Goal: Ask a question

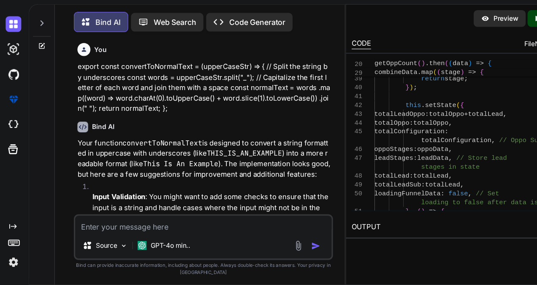
scroll to position [6127, 0]
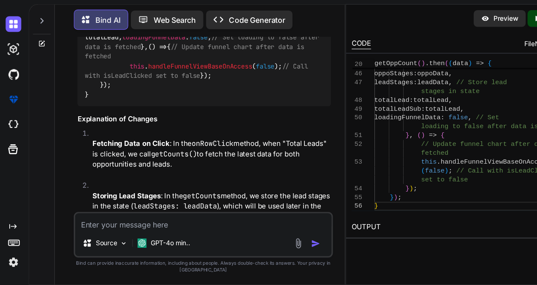
scroll to position [5697, 0]
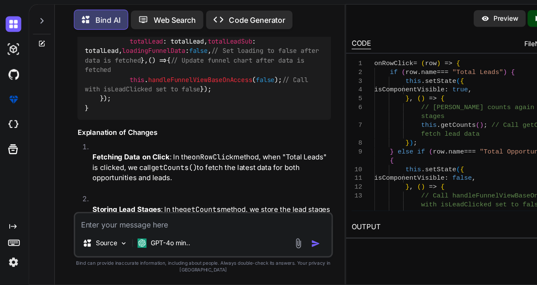
click at [341, 82] on span "onRowClick" at bounding box center [357, 83] width 35 height 7
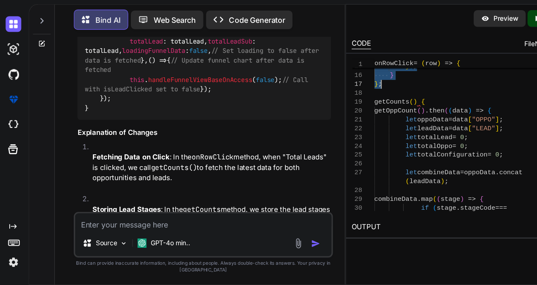
drag, startPoint x: 341, startPoint y: 82, endPoint x: 354, endPoint y: 104, distance: 25.8
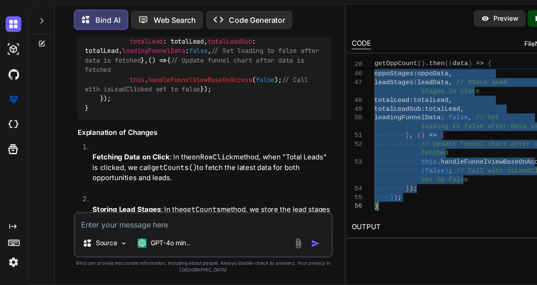
drag, startPoint x: 341, startPoint y: 117, endPoint x: 353, endPoint y: 214, distance: 97.9
type textarea "loadingFunnelData: false, // Set loading to false after data is fetched }, () =…"
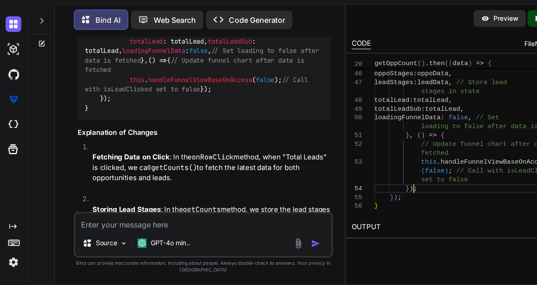
click at [38, 39] on div at bounding box center [38, 42] width 16 height 29
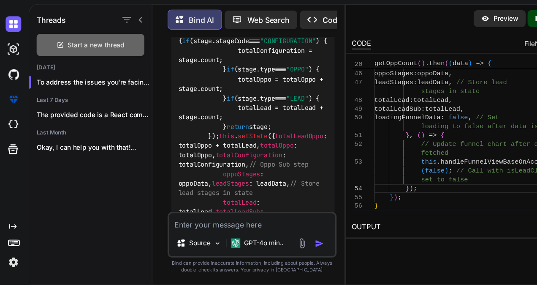
click at [65, 68] on span "Start a new thread" at bounding box center [88, 66] width 52 height 8
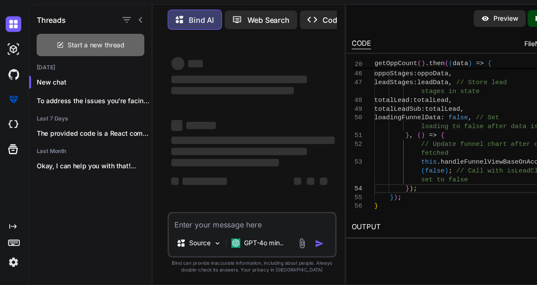
scroll to position [0, 0]
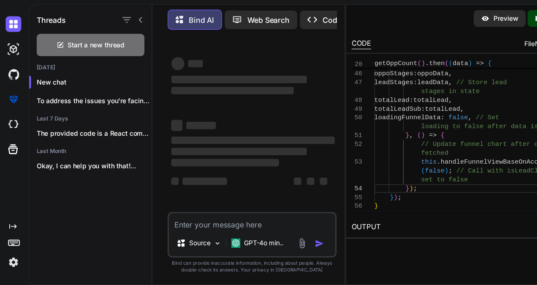
type textarea "x"
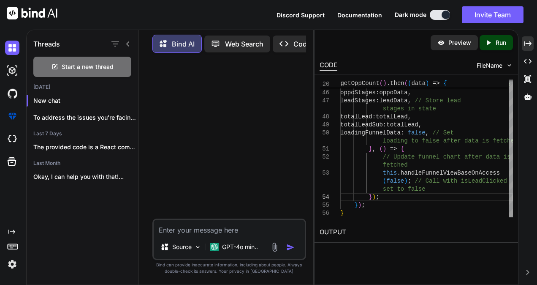
click at [521, 40] on div "Threads Start a new thread [DATE] New chat To address the issues you're facing …" at bounding box center [281, 157] width 511 height 255
click at [524, 41] on icon at bounding box center [528, 43] width 8 height 5
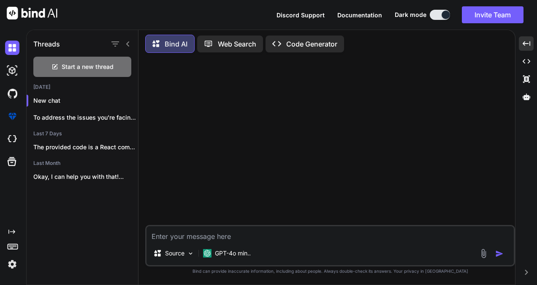
click at [210, 235] on textarea at bounding box center [330, 233] width 367 height 15
paste textarea "import * as React from "react"; import $ from "jquery"; import { connect } from…"
type textarea "import * as React from "react"; import $ from "jquery"; import { connect } from…"
type textarea "x"
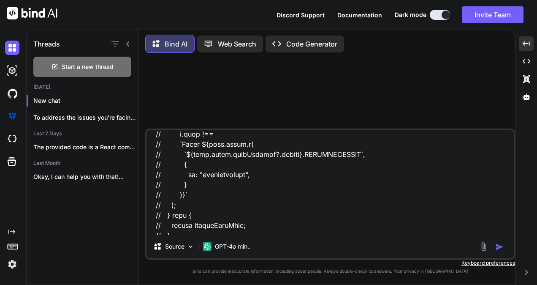
scroll to position [2218, 0]
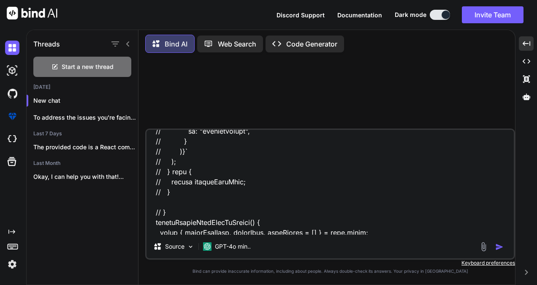
drag, startPoint x: 155, startPoint y: 150, endPoint x: 177, endPoint y: 212, distance: 66.0
click at [177, 212] on textarea at bounding box center [330, 182] width 367 height 105
type textarea "import * as React from "react"; import $ from "jquery"; import { connect } from…"
type textarea "x"
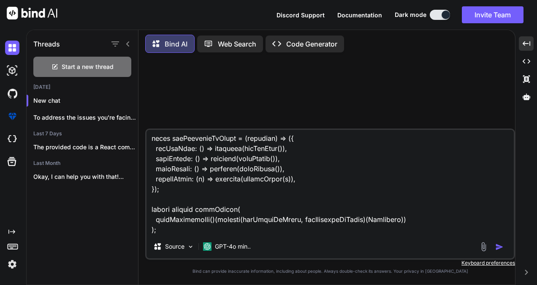
scroll to position [1509, 0]
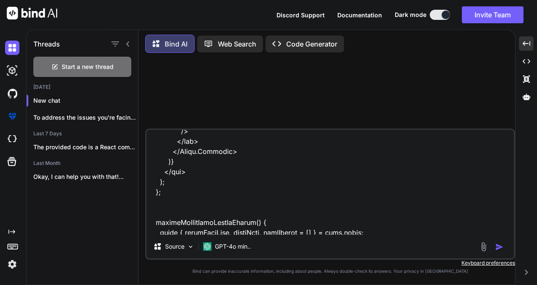
type textarea "import * as React from "react"; import $ from "jquery"; import { connect } from…"
type textarea "x"
type textarea "import * as React from "react"; import $ from "jquery"; import { connect } from…"
type textarea "x"
type textarea "import * as React from "react"; import $ from "jquery"; import { connect } from…"
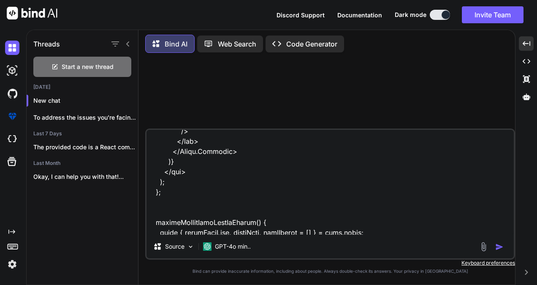
type textarea "x"
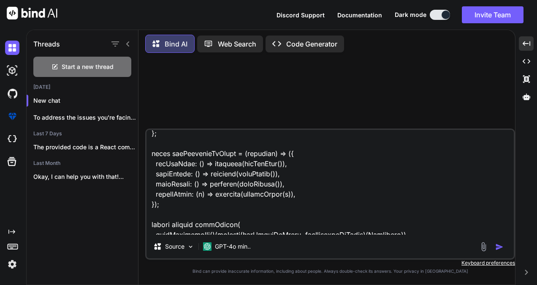
scroll to position [2109, 0]
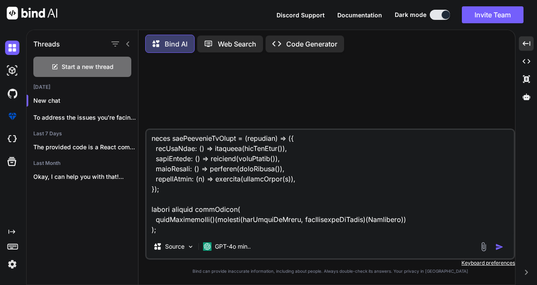
click at [162, 232] on textarea at bounding box center [330, 182] width 367 height 105
type textarea "import * as React from "react"; import $ from "jquery"; import { connect } from…"
type textarea "x"
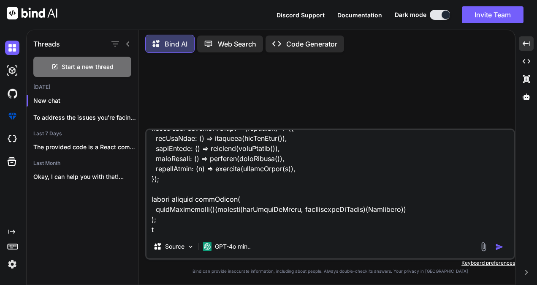
type textarea "import * as React from "react"; import $ from "jquery"; import { connect } from…"
type textarea "x"
type textarea "import * as React from "react"; import $ from "jquery"; import { connect } from…"
type textarea "x"
type textarea "import * as React from "react"; import $ from "jquery"; import { connect } from…"
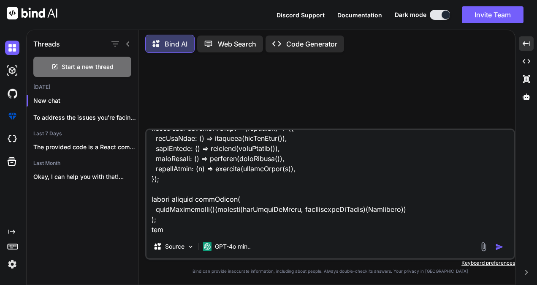
type textarea "x"
type textarea "import * as React from "react"; import $ from "jquery"; import { connect } from…"
type textarea "x"
type textarea "import * as React from "react"; import $ from "jquery"; import { connect } from…"
type textarea "x"
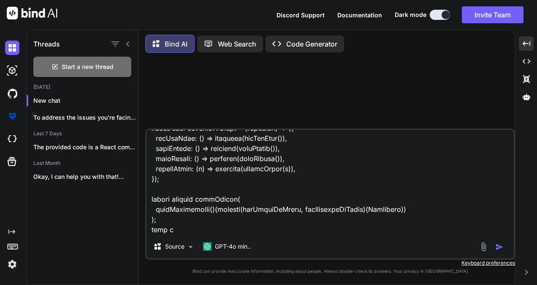
type textarea "import * as React from "react"; import $ from "jquery"; import { connect } from…"
type textarea "x"
type textarea "import * as React from "react"; import $ from "jquery"; import { connect } from…"
type textarea "x"
type textarea "import * as React from "react"; import $ from "jquery"; import { connect } from…"
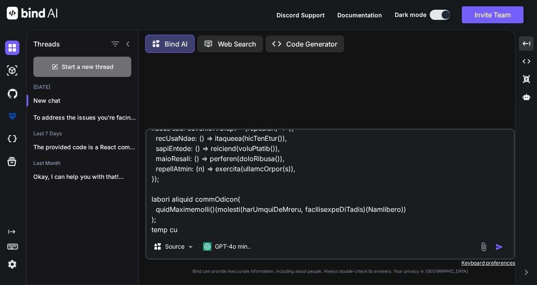
type textarea "x"
type textarea "import * as React from "react"; import $ from "jquery"; import { connect } from…"
type textarea "x"
type textarea "import * as React from "react"; import $ from "jquery"; import { connect } from…"
type textarea "x"
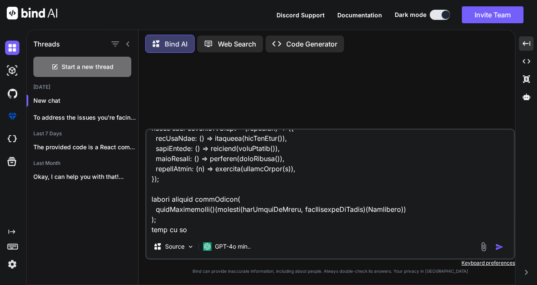
type textarea "import * as React from "react"; import $ from "jquery"; import { connect } from…"
type textarea "x"
type textarea "import * as React from "react"; import $ from "jquery"; import { connect } from…"
type textarea "x"
type textarea "import * as React from "react"; import $ from "jquery"; import { connect } from…"
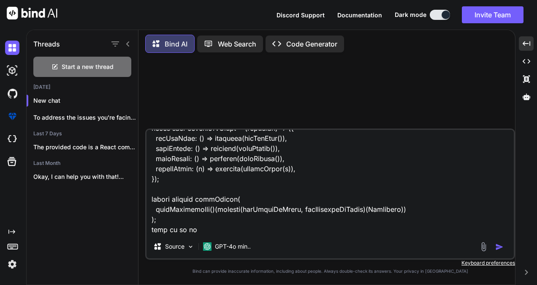
type textarea "x"
type textarea "import * as React from "react"; import $ from "jquery"; import { connect } from…"
type textarea "x"
type textarea "import * as React from "react"; import $ from "jquery"; import { connect } from…"
type textarea "x"
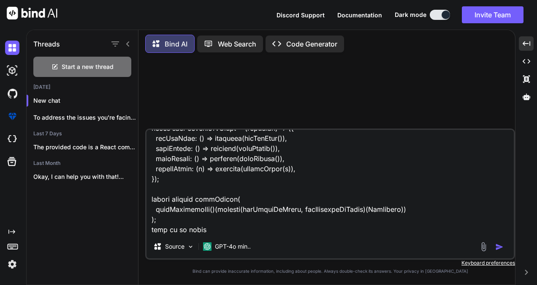
type textarea "import * as React from "react"; import $ from "jquery"; import { connect } from…"
type textarea "x"
type textarea "import * as React from "react"; import $ from "jquery"; import { connect } from…"
type textarea "x"
type textarea "import * as React from "react"; import $ from "jquery"; import { connect } from…"
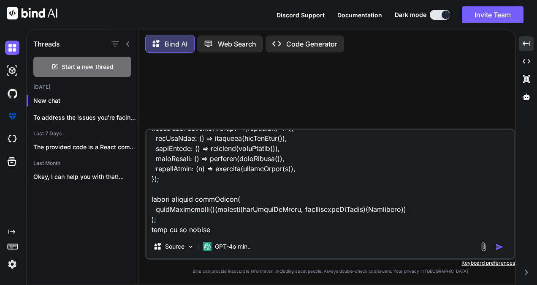
type textarea "x"
type textarea "import * as React from "react"; import $ from "jquery"; import { connect } from…"
type textarea "x"
type textarea "import * as React from "react"; import $ from "jquery"; import { connect } from…"
type textarea "x"
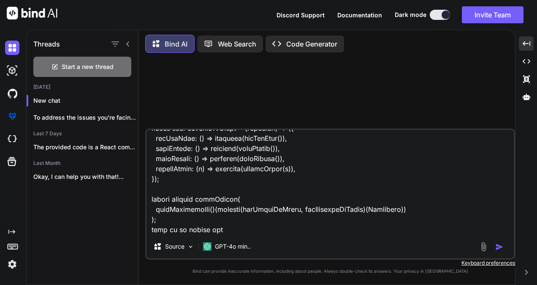
type textarea "import * as React from "react"; import $ from "jquery"; import { connect } from…"
type textarea "x"
type textarea "import * as React from "react"; import $ from "jquery"; import { connect } from…"
type textarea "x"
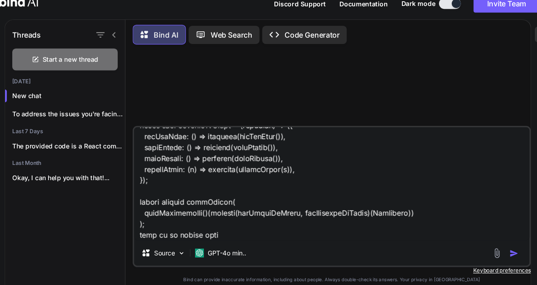
scroll to position [0, 0]
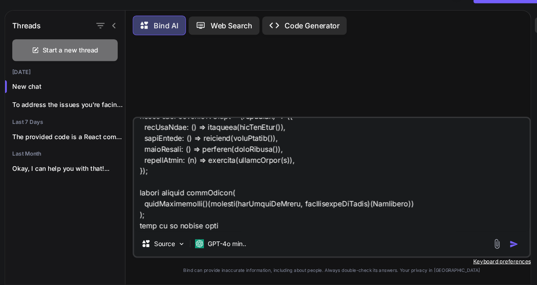
click at [259, 227] on textarea at bounding box center [330, 182] width 367 height 105
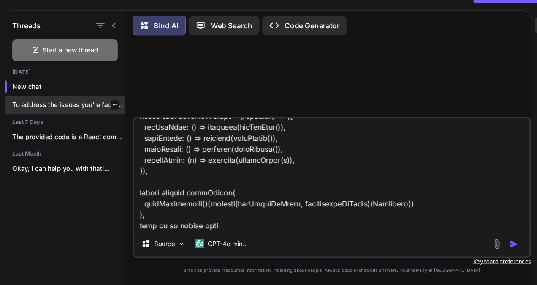
type textarea "import * as React from "react"; import $ from "jquery"; import { connect } from…"
click at [92, 114] on p "To address the issues you're facing with..." at bounding box center [85, 117] width 105 height 8
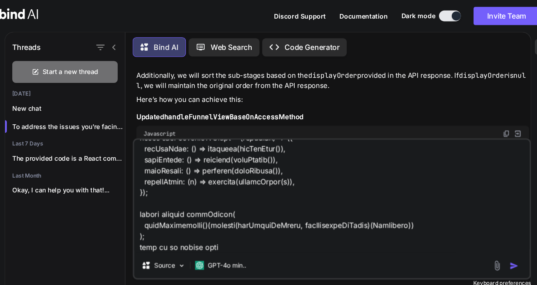
scroll to position [1948, 0]
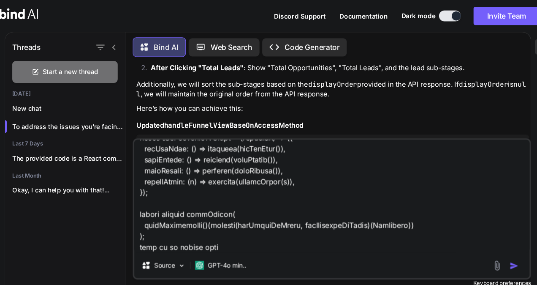
drag, startPoint x: 248, startPoint y: 62, endPoint x: 244, endPoint y: 112, distance: 49.6
copy p "i am getting response from getOppCount like this 1. my first row in funnel is T…"
click at [68, 93] on div "New chat" at bounding box center [82, 100] width 111 height 17
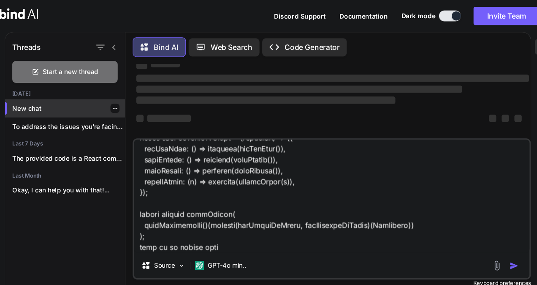
scroll to position [80, 0]
type textarea "x"
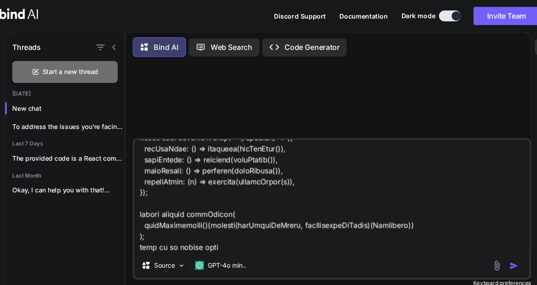
click at [233, 237] on div "Source GPT-4o min.." at bounding box center [330, 193] width 370 height 131
click at [233, 233] on textarea at bounding box center [330, 182] width 367 height 105
type textarea "import * as React from "react"; import $ from "jquery"; import { connect } from…"
type textarea "x"
type textarea "import * as React from "react"; import $ from "jquery"; import { connect } from…"
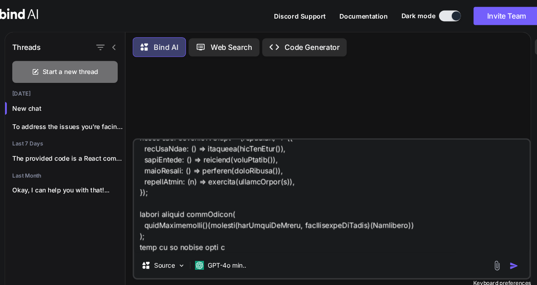
type textarea "x"
type textarea "import * as React from "react"; import $ from "jquery"; import { connect } from…"
type textarea "x"
type textarea "import * as React from "react"; import $ from "jquery"; import { connect } from…"
type textarea "x"
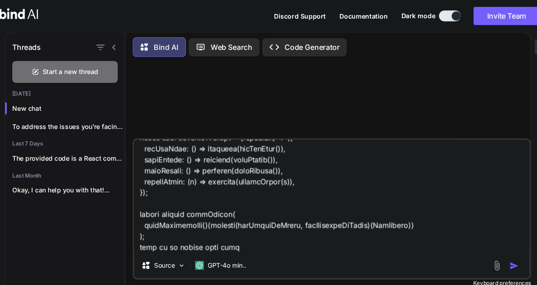
type textarea "import * as React from "react"; import $ from "jquery"; import { connect } from…"
type textarea "x"
type textarea "import * as React from "react"; import $ from "jquery"; import { connect } from…"
type textarea "x"
type textarea "import * as React from "react"; import $ from "jquery"; import { connect } from…"
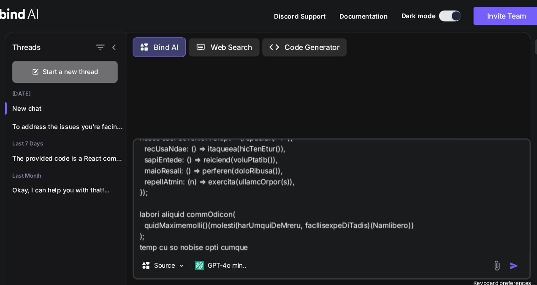
type textarea "x"
type textarea "import * as React from "react"; import $ from "jquery"; import { connect } from…"
type textarea "x"
type textarea "import * as React from "react"; import $ from "jquery"; import { connect } from…"
type textarea "x"
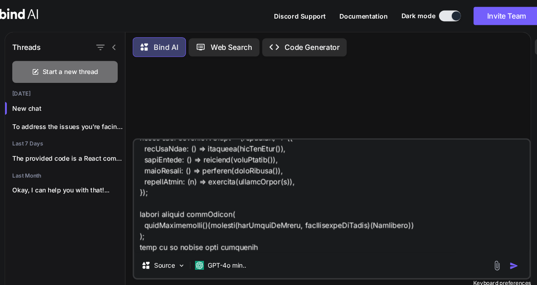
type textarea "import * as React from "react"; import $ from "jquery"; import { connect } from…"
type textarea "x"
type textarea "import * as React from "react"; import $ from "jquery"; import { connect } from…"
type textarea "x"
type textarea "import * as React from "react"; import $ from "jquery"; import { connect } from…"
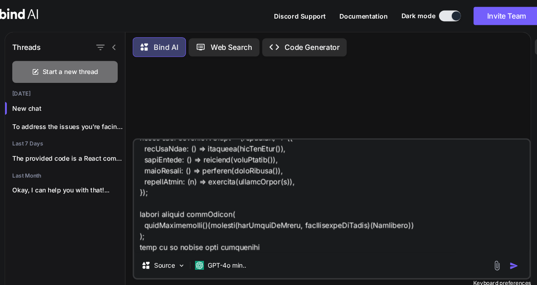
type textarea "x"
type textarea "import * as React from "react"; import $ from "jquery"; import { connect } from…"
type textarea "x"
type textarea "import * as React from "react"; import $ from "jquery"; import { connect } from…"
type textarea "x"
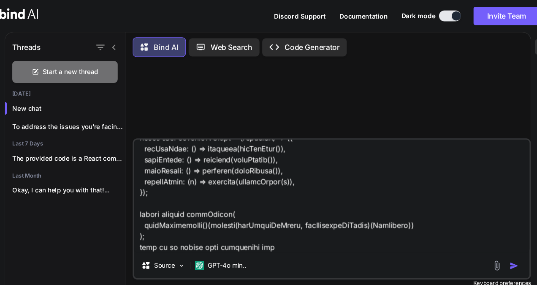
type textarea "import * as React from "react"; import $ from "jquery"; import { connect } from…"
type textarea "x"
type textarea "import * as React from "react"; import $ from "jquery"; import { connect } from…"
type textarea "x"
type textarea "import * as React from "react"; import $ from "jquery"; import { connect } from…"
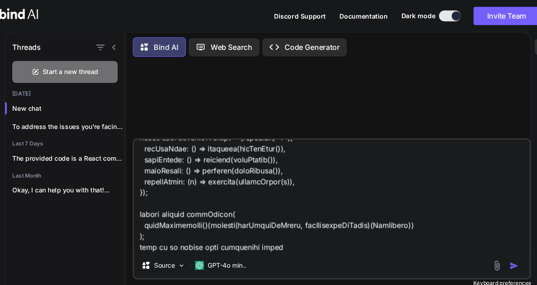
type textarea "x"
type textarea "import * as React from "react"; import $ from "jquery"; import { connect } from…"
type textarea "x"
type textarea "import * as React from "react"; import $ from "jquery"; import { connect } from…"
type textarea "x"
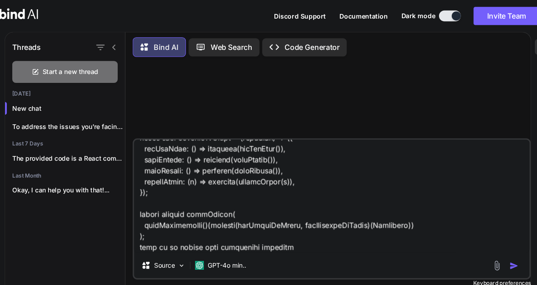
type textarea "import * as React from "react"; import $ from "jquery"; import { connect } from…"
type textarea "x"
type textarea "import * as React from "react"; import $ from "jquery"; import { connect } from…"
type textarea "x"
type textarea "import * as React from "react"; import $ from "jquery"; import { connect } from…"
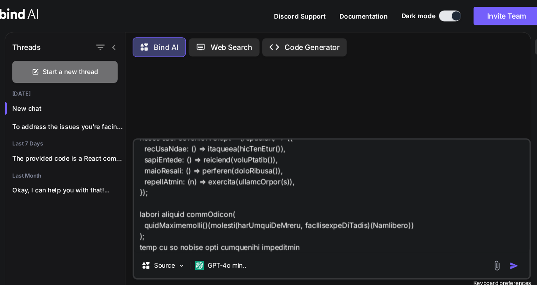
type textarea "x"
type textarea "import * as React from "react"; import $ from "jquery"; import { connect } from…"
type textarea "x"
type textarea "import * as React from "react"; import $ from "jquery"; import { connect } from…"
type textarea "x"
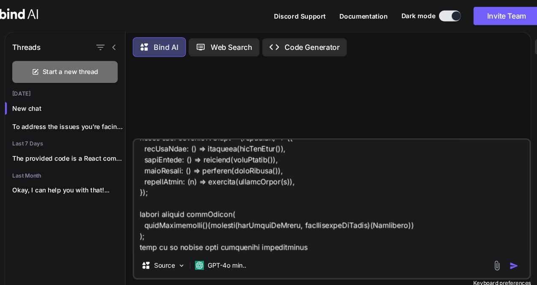
type textarea "import * as React from "react"; import $ from "jquery"; import { connect } from…"
type textarea "x"
type textarea "import * as React from "react"; import $ from "jquery"; import { connect } from…"
type textarea "x"
type textarea "import * as React from "react"; import $ from "jquery"; import { connect } from…"
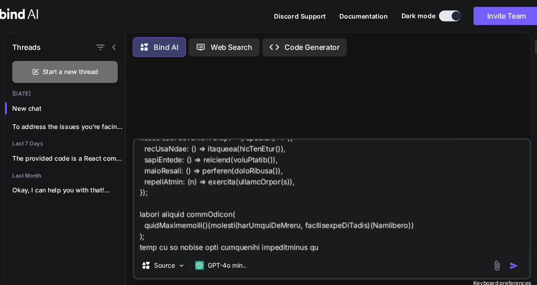
type textarea "x"
type textarea "import * as React from "react"; import $ from "jquery"; import { connect } from…"
type textarea "x"
type textarea "import * as React from "react"; import $ from "jquery"; import { connect } from…"
type textarea "x"
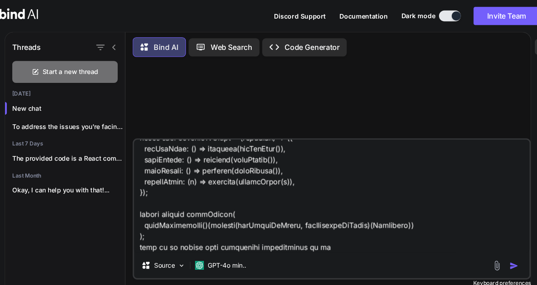
type textarea "import * as React from "react"; import $ from "jquery"; import { connect } from…"
type textarea "x"
type textarea "import * as React from "react"; import $ from "jquery"; import { connect } from…"
type textarea "x"
type textarea "import * as React from "react"; import $ from "jquery"; import { connect } from…"
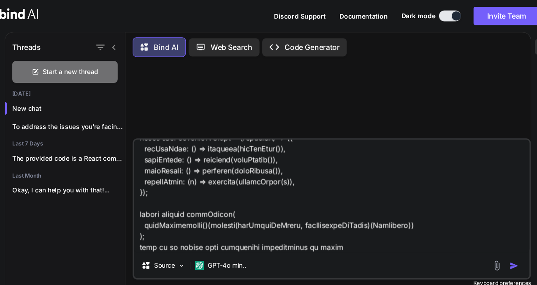
type textarea "x"
type textarea "import * as React from "react"; import $ from "jquery"; import { connect } from…"
type textarea "x"
type textarea "import * as React from "react"; import $ from "jquery"; import { connect } from…"
type textarea "x"
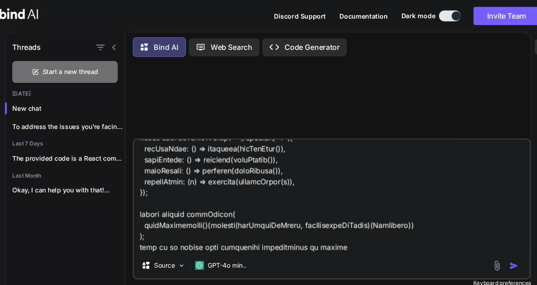
type textarea "import * as React from "react"; import $ from "jquery"; import { connect } from…"
type textarea "x"
type textarea "import * as React from "react"; import $ from "jquery"; import { connect } from…"
type textarea "x"
type textarea "import * as React from "react"; import $ from "jquery"; import { connect } from…"
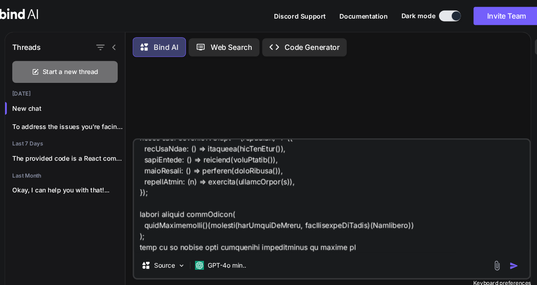
type textarea "x"
type textarea "import * as React from "react"; import $ from "jquery"; import { connect } from…"
type textarea "x"
type textarea "import * as React from "react"; import $ from "jquery"; import { connect } from…"
type textarea "x"
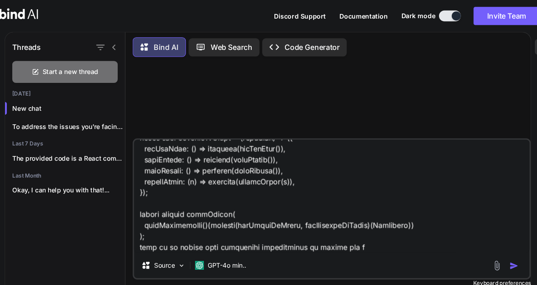
type textarea "import * as React from "react"; import $ from "jquery"; import { connect } from…"
type textarea "x"
type textarea "import * as React from "react"; import $ from "jquery"; import { connect } from…"
type textarea "x"
type textarea "import * as React from "react"; import $ from "jquery"; import { connect } from…"
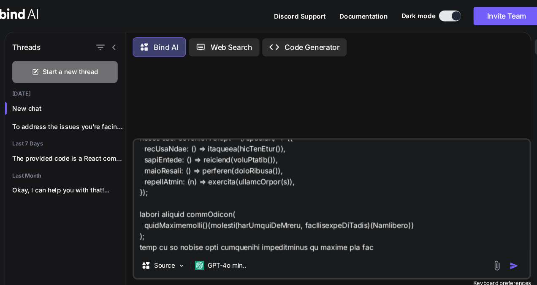
type textarea "x"
type textarea "import * as React from "react"; import $ from "jquery"; import { connect } from…"
type textarea "x"
type textarea "import * as React from "react"; import $ from "jquery"; import { connect } from…"
type textarea "x"
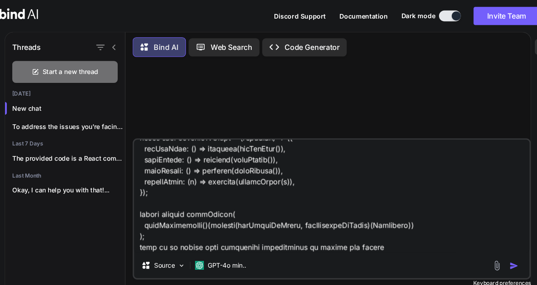
type textarea "import * as React from "react"; import $ from "jquery"; import { connect } from…"
type textarea "x"
type textarea "import * as React from "react"; import $ from "jquery"; import { connect } from…"
type textarea "x"
type textarea "import * as React from "react"; import $ from "jquery"; import { connect } from…"
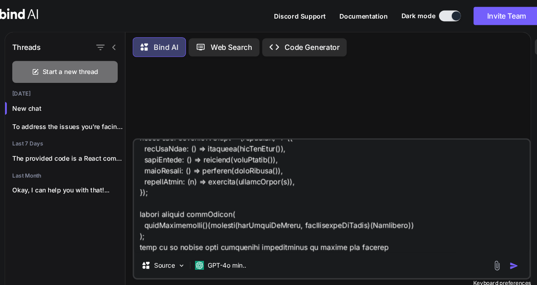
type textarea "x"
type textarea "import * as React from "react"; import $ from "jquery"; import { connect } from…"
type textarea "x"
type textarea "import * as React from "react"; import $ from "jquery"; import { connect } from…"
type textarea "x"
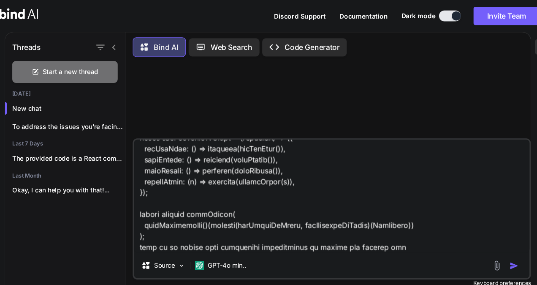
type textarea "import * as React from "react"; import $ from "jquery"; import { connect } from…"
type textarea "x"
type textarea "import * as React from "react"; import $ from "jquery"; import { connect } from…"
type textarea "x"
type textarea "import * as React from "react"; import $ from "jquery"; import { connect } from…"
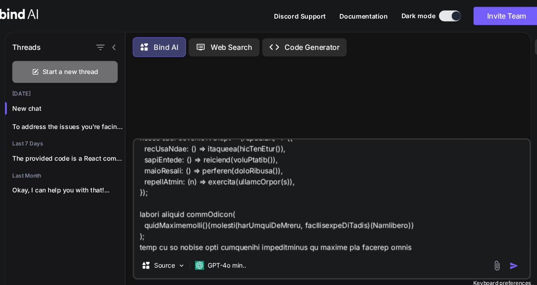
type textarea "x"
type textarea "import * as React from "react"; import $ from "jquery"; import { connect } from…"
type textarea "x"
type textarea "import * as React from "react"; import $ from "jquery"; import { connect } from…"
type textarea "x"
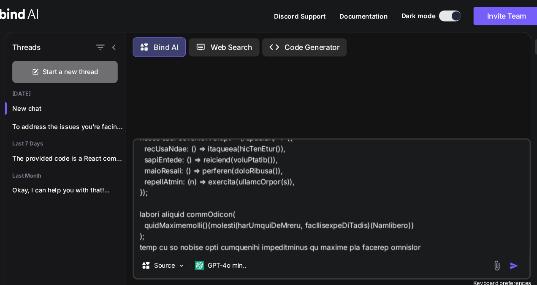
type textarea "import * as React from "react"; import $ from "jquery"; import { connect } from…"
type textarea "x"
type textarea "import * as React from "react"; import $ from "jquery"; import { connect } from…"
click at [284, 227] on textarea at bounding box center [330, 182] width 367 height 105
drag, startPoint x: 284, startPoint y: 227, endPoint x: 323, endPoint y: 180, distance: 60.9
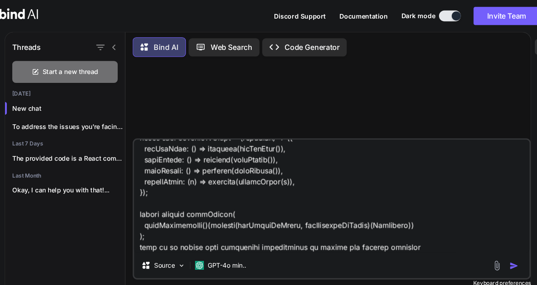
click at [323, 180] on textarea at bounding box center [330, 182] width 367 height 105
click at [282, 233] on textarea at bounding box center [330, 182] width 367 height 105
click at [406, 232] on textarea at bounding box center [330, 182] width 367 height 105
type textarea "x"
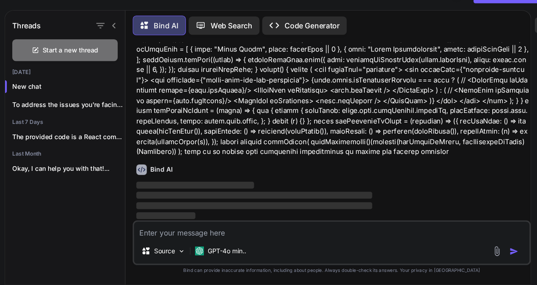
scroll to position [304, 0]
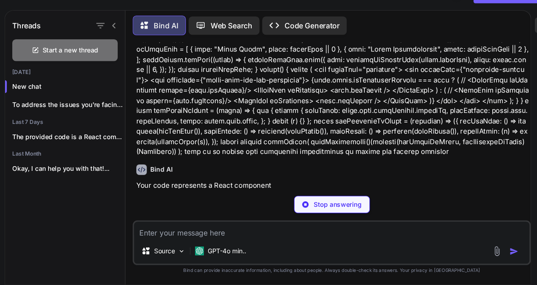
click at [208, 238] on textarea at bounding box center [330, 233] width 367 height 15
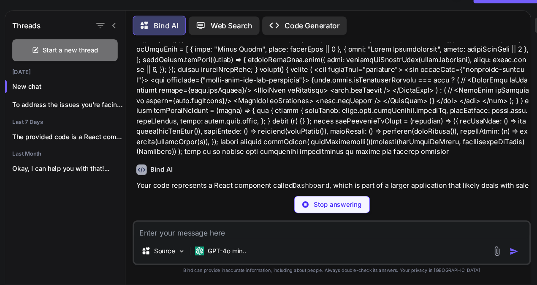
type textarea "x"
paste textarea "{ "OPPO": [ { "statusCode": "NEW", "count": 112, "displayOrder": null, "type": …"
type textarea "{ "OPPO": [ { "statusCode": "NEW", "count": 112, "displayOrder": null, "type": …"
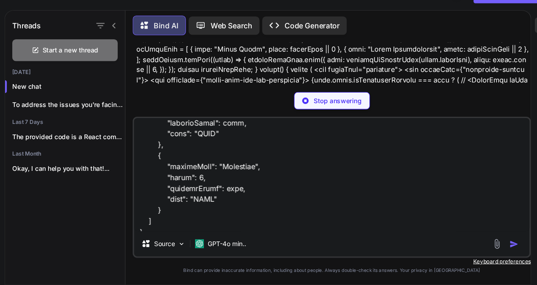
scroll to position [2028, 0]
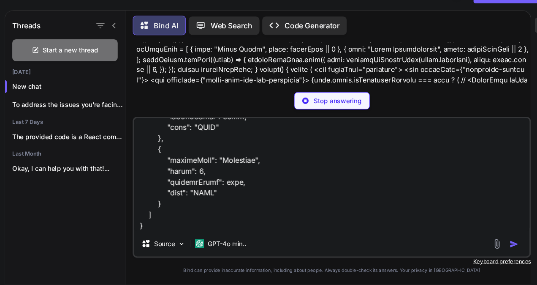
click at [189, 225] on textarea at bounding box center [330, 182] width 367 height 105
type textarea "x"
type textarea "{ "OPPO": [ { "statusCode": "NEW", "count": 112, "displayOrder": null, "type": …"
type textarea "x"
type textarea "{ "OPPO": [ { "statusCode": "NEW", "count": 112, "displayOrder": null, "type": …"
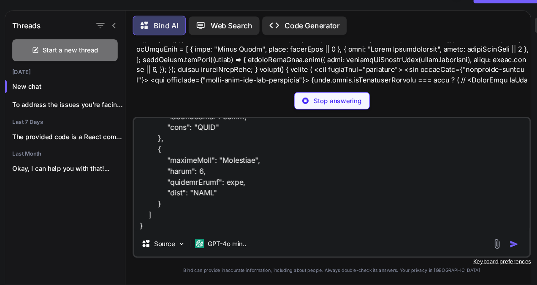
scroll to position [2049, 0]
type textarea "x"
type textarea "{ "OPPO": [ { "statusCode": "NEW", "count": 112, "displayOrder": null, "type": …"
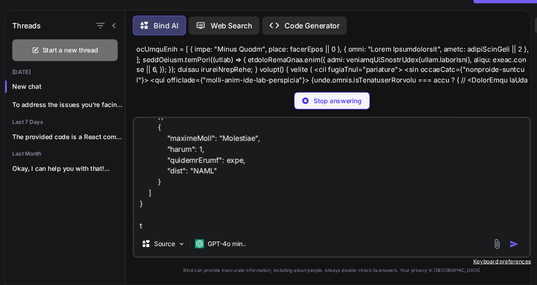
type textarea "x"
type textarea "{ "OPPO": [ { "statusCode": "NEW", "count": 112, "displayOrder": null, "type": …"
type textarea "x"
type textarea "{ "OPPO": [ { "statusCode": "NEW", "count": 112, "displayOrder": null, "type": …"
type textarea "x"
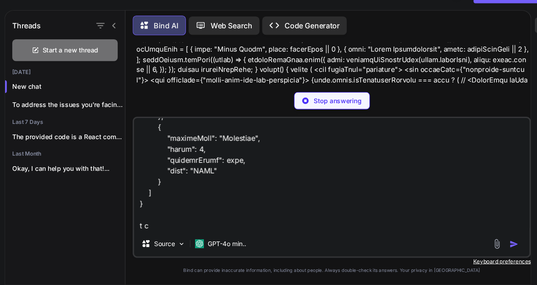
type textarea "{ "OPPO": [ { "statusCode": "NEW", "count": 112, "displayOrder": null, "type": …"
type textarea "x"
type textarea "{ "OPPO": [ { "statusCode": "NEW", "count": 112, "displayOrder": null, "type": …"
type textarea "x"
type textarea "{ "OPPO": [ { "statusCode": "NEW", "count": 112, "displayOrder": null, "type": …"
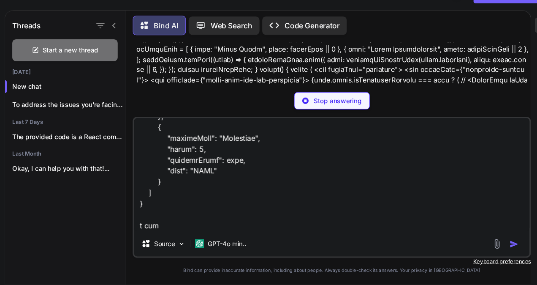
type textarea "x"
type textarea "{ "OPPO": [ { "statusCode": "NEW", "count": 112, "displayOrder": null, "type": …"
type textarea "x"
type textarea "{ "OPPO": [ { "statusCode": "NEW", "count": 112, "displayOrder": null, "type": …"
type textarea "x"
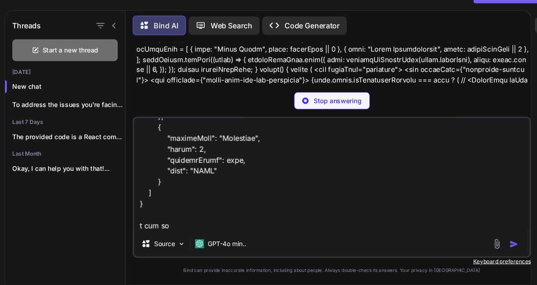
type textarea "{ "OPPO": [ { "statusCode": "NEW", "count": 112, "displayOrder": null, "type": …"
type textarea "x"
type textarea "{ "OPPO": [ { "statusCode": "NEW", "count": 112, "displayOrder": null, "type": …"
type textarea "x"
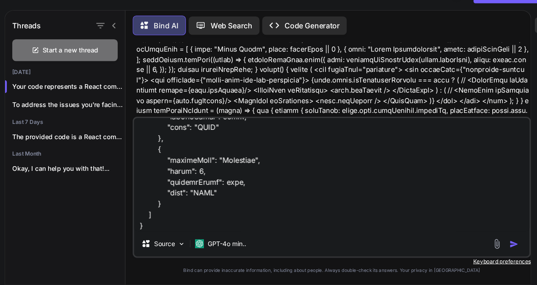
paste textarea "i am getting response from getOppCount like this 1. my first row in funnel is T…"
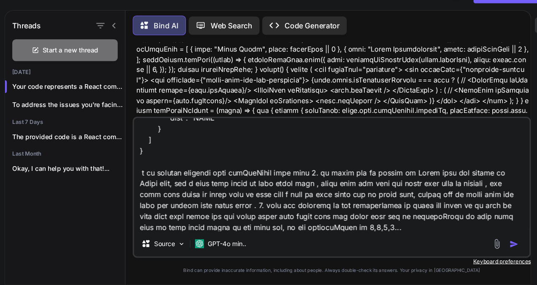
scroll to position [2099, 0]
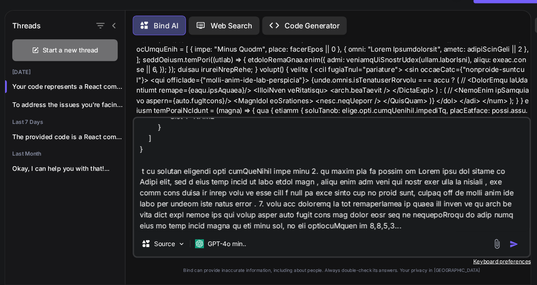
click at [312, 178] on textarea at bounding box center [330, 182] width 367 height 105
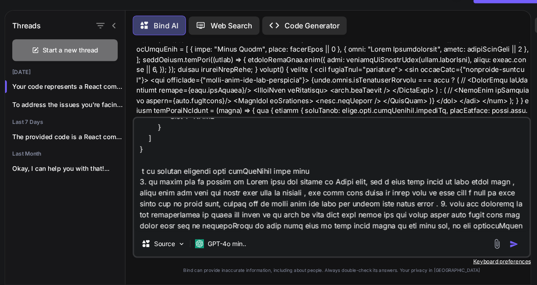
click at [204, 188] on textarea at bounding box center [330, 182] width 367 height 105
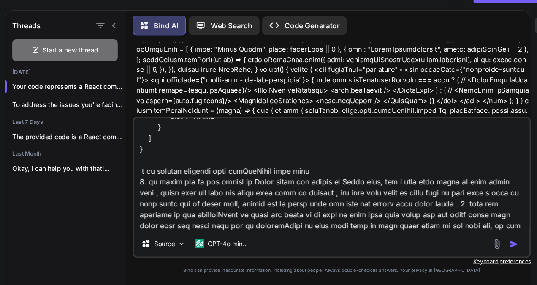
click at [326, 194] on textarea at bounding box center [330, 182] width 367 height 105
click at [363, 192] on textarea at bounding box center [330, 182] width 367 height 105
click at [371, 189] on textarea at bounding box center [330, 182] width 367 height 105
click at [448, 193] on textarea at bounding box center [330, 182] width 367 height 105
click at [383, 188] on textarea at bounding box center [330, 182] width 367 height 105
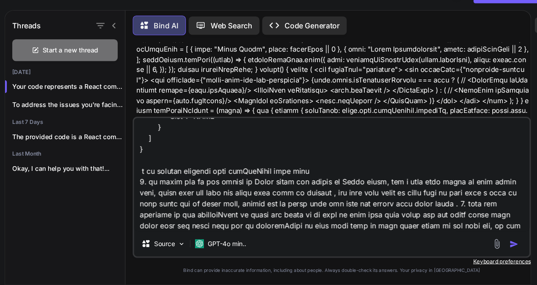
click at [378, 189] on textarea at bounding box center [330, 182] width 367 height 105
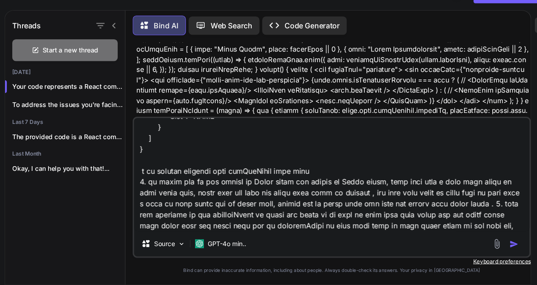
click at [470, 189] on textarea at bounding box center [330, 182] width 367 height 105
drag, startPoint x: 503, startPoint y: 188, endPoint x: 473, endPoint y: 191, distance: 30.6
click at [473, 191] on textarea at bounding box center [330, 182] width 367 height 105
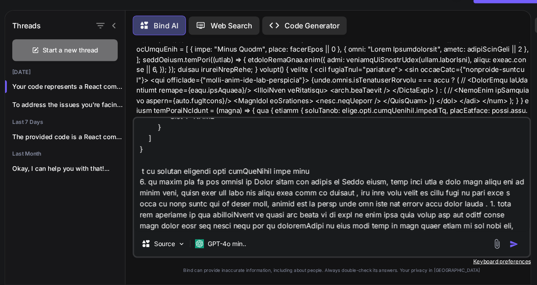
click at [182, 201] on textarea at bounding box center [330, 182] width 367 height 105
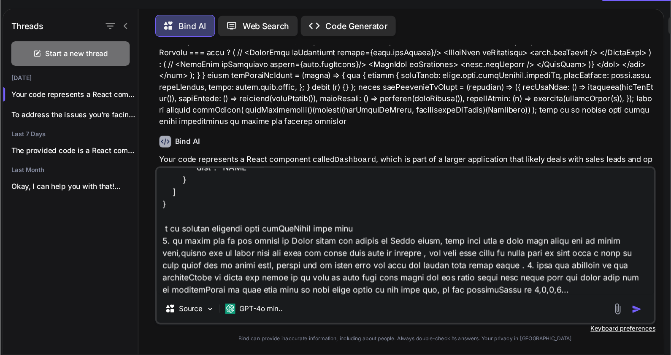
scroll to position [2098, 0]
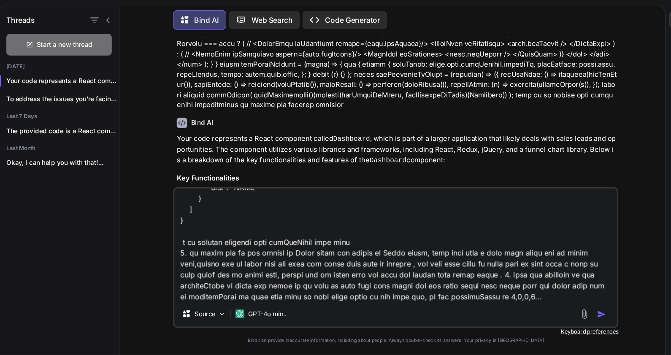
click at [341, 261] on textarea at bounding box center [395, 253] width 411 height 105
click at [295, 269] on textarea at bounding box center [395, 253] width 411 height 105
click at [306, 271] on textarea at bounding box center [395, 253] width 411 height 105
click at [379, 272] on textarea at bounding box center [395, 253] width 411 height 105
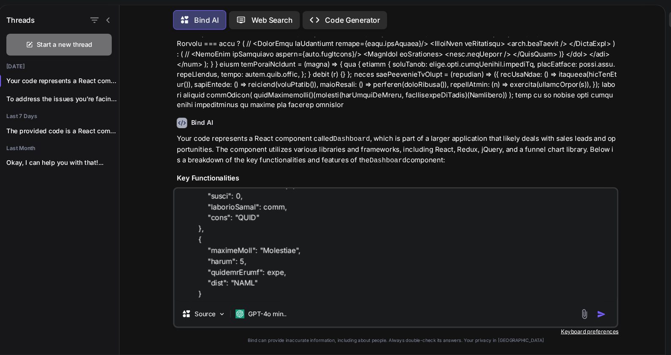
scroll to position [2010, 0]
click at [252, 256] on textarea at bounding box center [395, 253] width 411 height 105
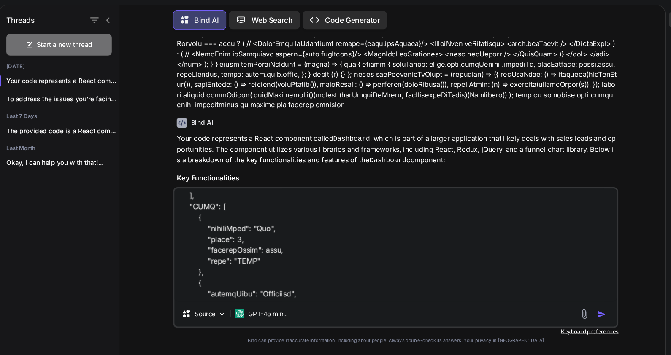
scroll to position [2098, 0]
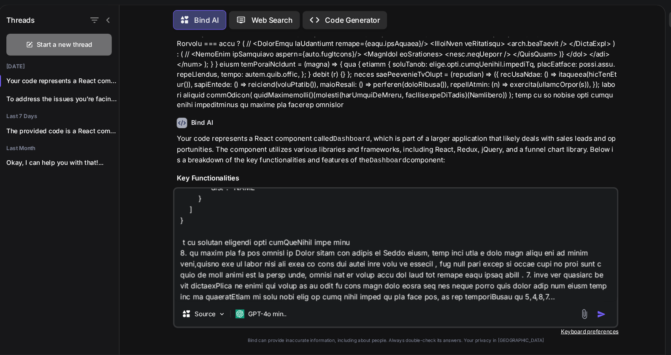
drag, startPoint x: 379, startPoint y: 271, endPoint x: 363, endPoint y: 273, distance: 15.7
click at [363, 273] on textarea at bounding box center [395, 253] width 411 height 105
paste textarea "statusCode"
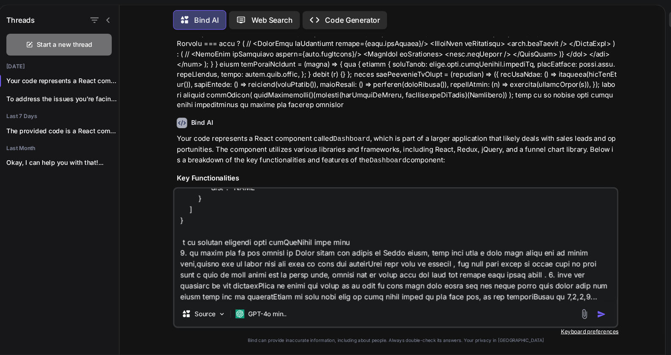
drag, startPoint x: 456, startPoint y: 280, endPoint x: 489, endPoint y: 281, distance: 33.0
click at [489, 281] on textarea at bounding box center [395, 253] width 411 height 105
paste textarea "tatusCode"
click at [437, 280] on textarea at bounding box center [395, 253] width 411 height 105
click at [390, 251] on textarea at bounding box center [395, 253] width 411 height 105
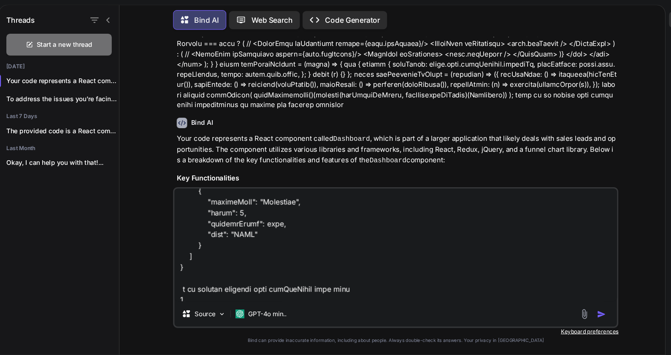
scroll to position [2109, 0]
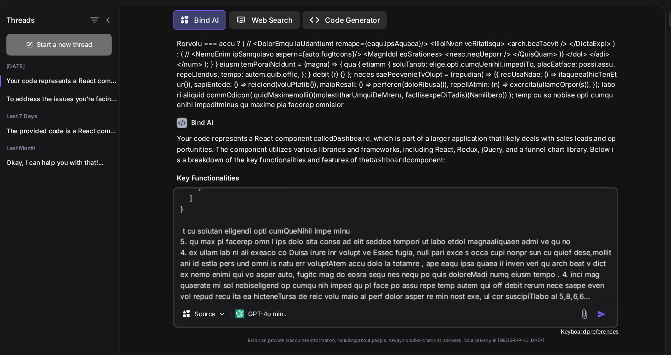
click at [345, 250] on textarea at bounding box center [395, 253] width 411 height 105
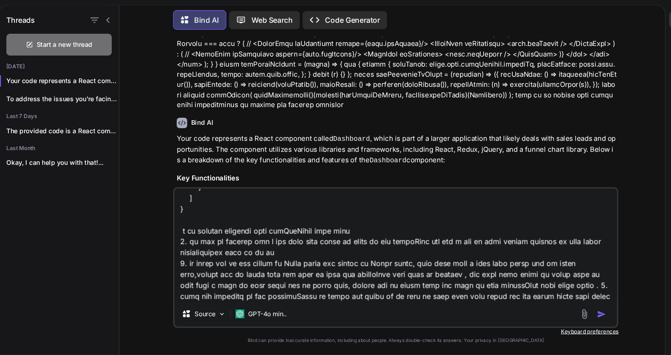
paste textarea "tatusCodes"
click at [328, 264] on textarea at bounding box center [395, 253] width 411 height 105
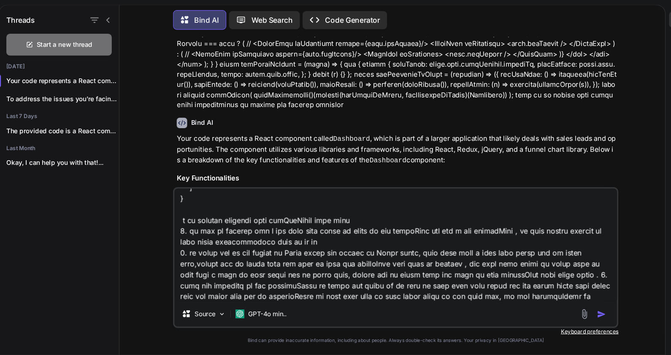
click at [537, 282] on textarea at bounding box center [395, 253] width 411 height 105
drag, startPoint x: 387, startPoint y: 293, endPoint x: 356, endPoint y: 291, distance: 31.3
click at [356, 284] on textarea at bounding box center [395, 253] width 411 height 105
paste textarea "tatusCod"
click at [532, 284] on textarea at bounding box center [395, 253] width 411 height 105
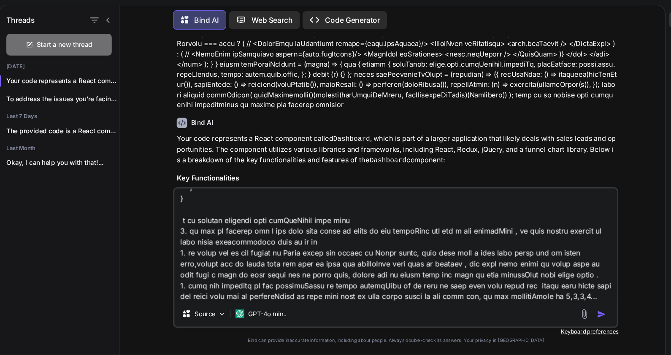
paste textarea "statusCode"
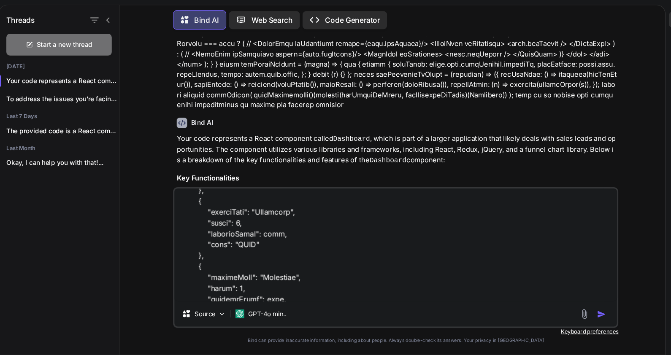
scroll to position [2129, 0]
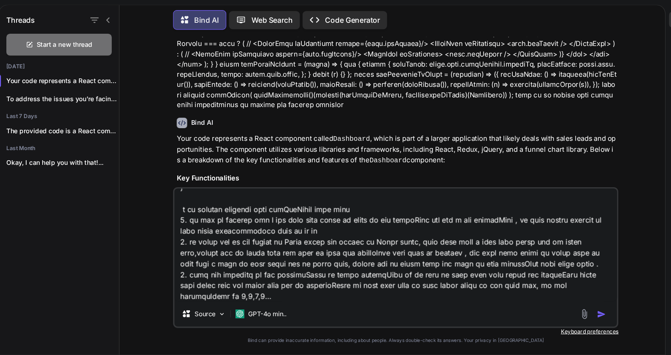
click at [537, 278] on textarea at bounding box center [395, 253] width 411 height 105
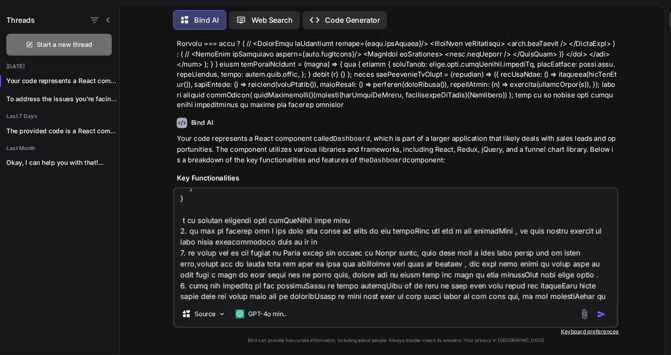
click at [258, 284] on textarea at bounding box center [395, 253] width 411 height 105
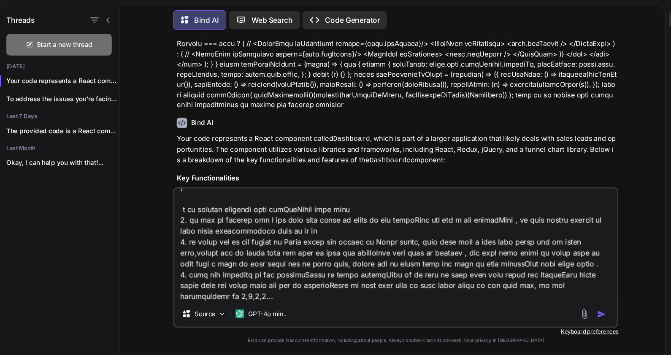
click at [315, 284] on textarea at bounding box center [395, 253] width 411 height 105
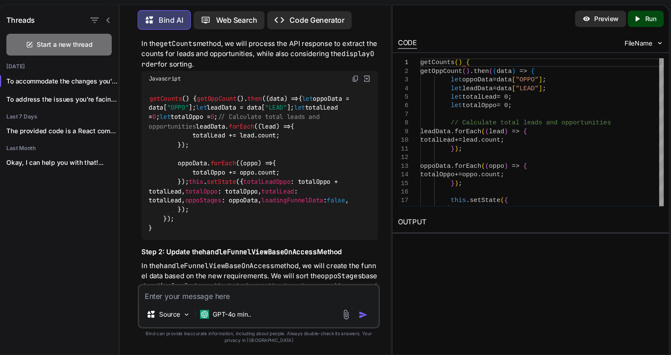
scroll to position [2184, 0]
click at [418, 82] on span "getCounts" at bounding box center [434, 83] width 32 height 7
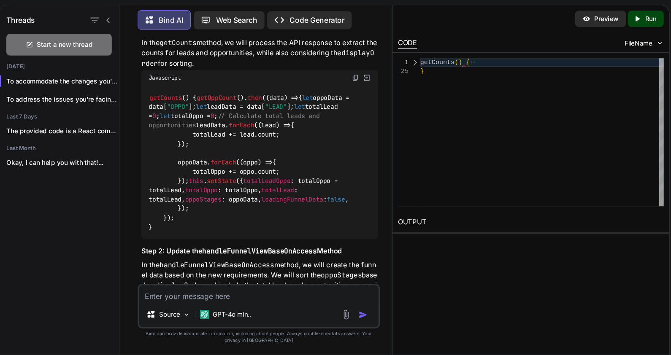
click at [418, 82] on span "getCounts" at bounding box center [434, 83] width 32 height 7
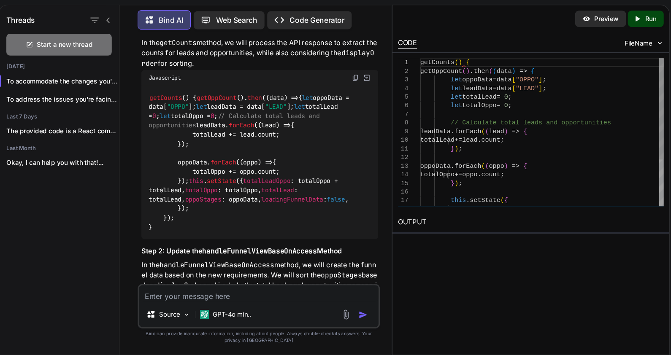
click at [418, 82] on span "getCounts" at bounding box center [434, 83] width 32 height 7
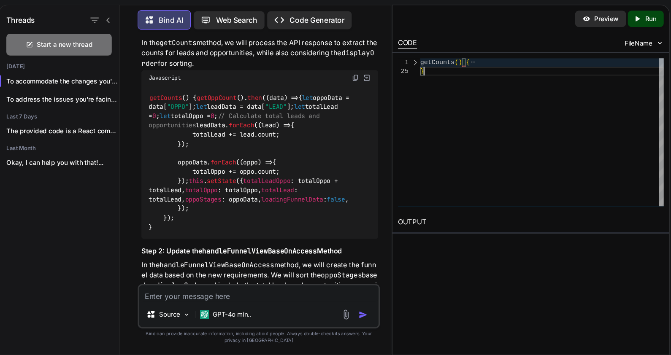
scroll to position [0, 0]
drag, startPoint x: 423, startPoint y: 89, endPoint x: 416, endPoint y: 82, distance: 10.2
click at [418, 82] on div "getCounts ( ) { }" at bounding box center [531, 148] width 226 height 138
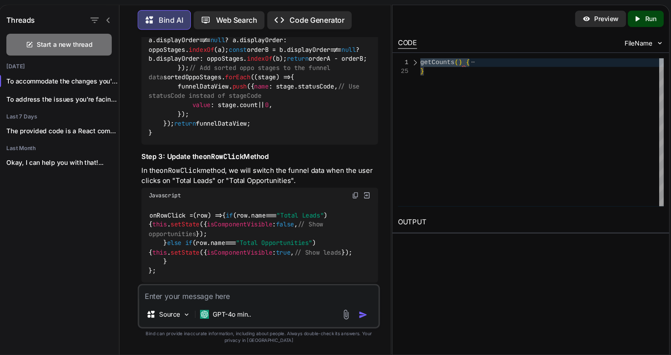
scroll to position [2493, 0]
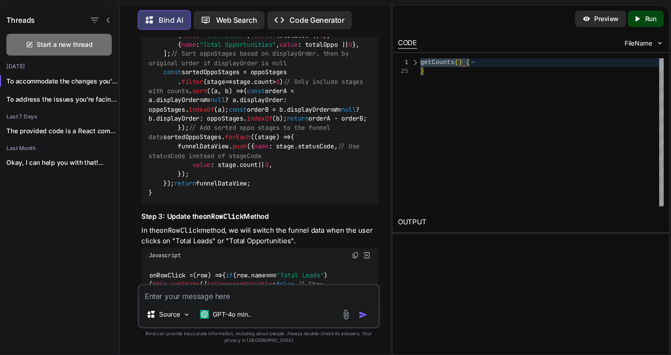
drag, startPoint x: 171, startPoint y: 218, endPoint x: 158, endPoint y: 85, distance: 133.6
click at [158, 85] on div "You Bind AI Your code represents a React component called Dashboard , which is …" at bounding box center [268, 175] width 223 height 230
copy code "handleFunnelViewBaseOnAccess ( ) { const { totalLead, totalOppo, oppoStages = […"
click at [314, 209] on code "handleFunnelViewBaseOnAccess ( ) { const { totalLead, totalOppo, oppoStages = […" at bounding box center [269, 114] width 206 height 190
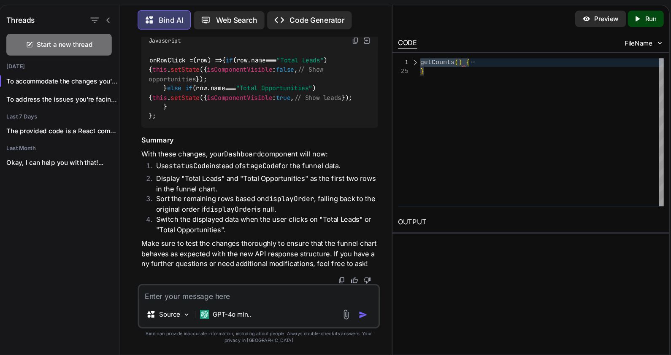
scroll to position [2839, 0]
